Goal: Unclear: Unclear

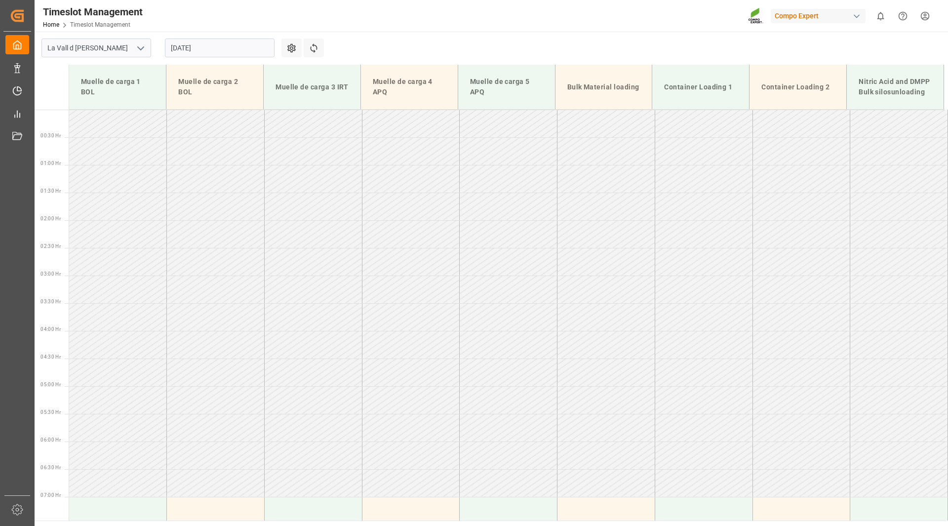
scroll to position [613, 0]
